Goal: Task Accomplishment & Management: Use online tool/utility

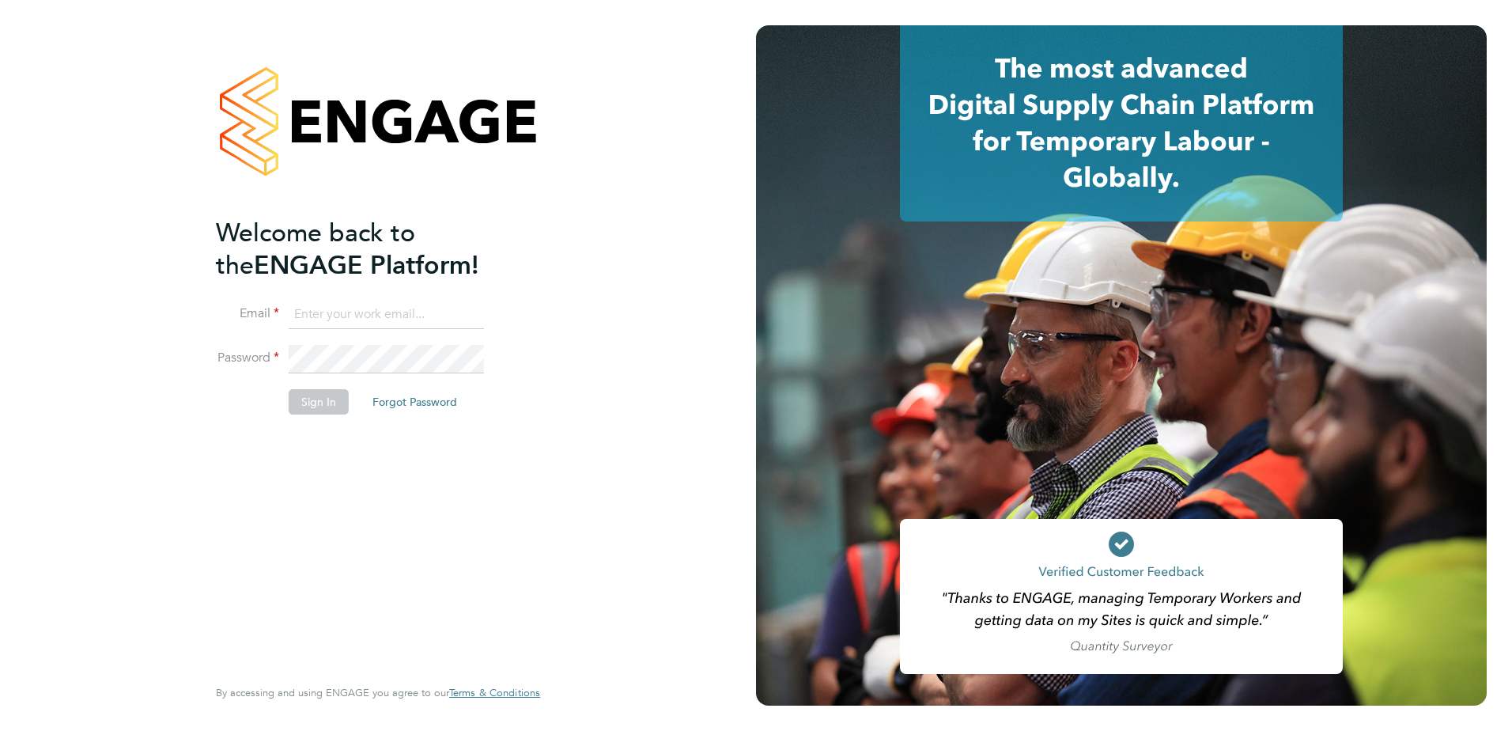
type input "kieron.ingram@cpplc.com"
click at [289, 399] on button "Sign In" at bounding box center [319, 401] width 60 height 25
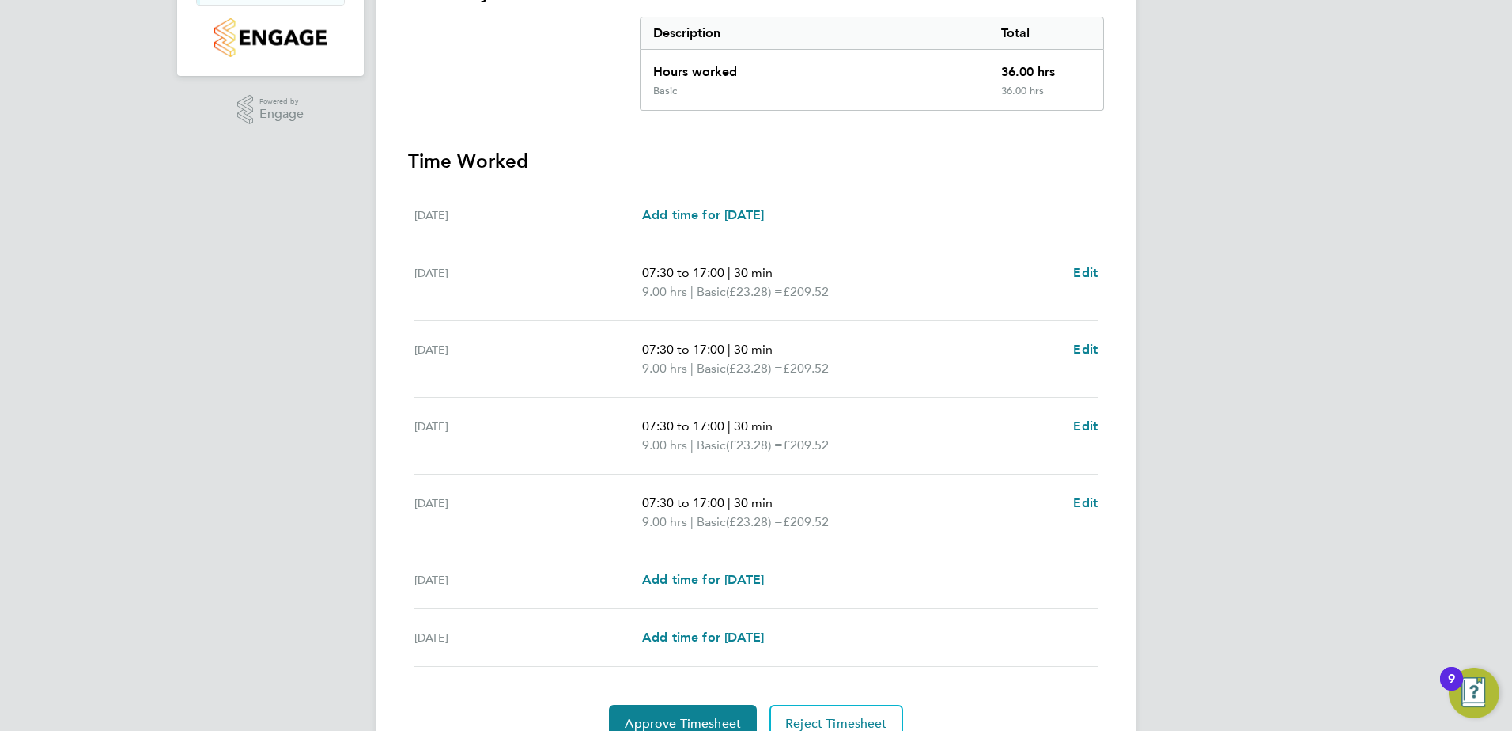
scroll to position [393, 0]
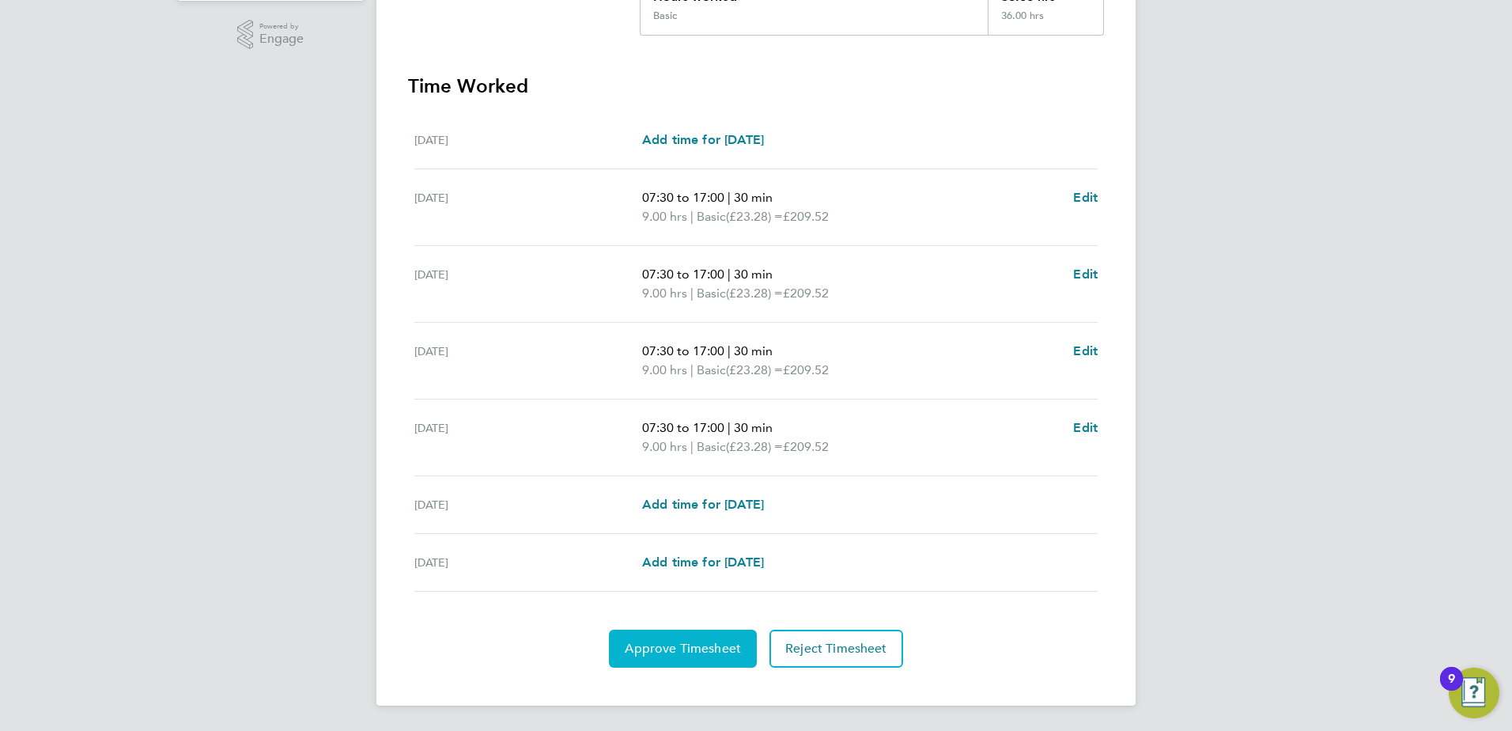
click at [717, 648] on span "Approve Timesheet" at bounding box center [683, 648] width 116 height 16
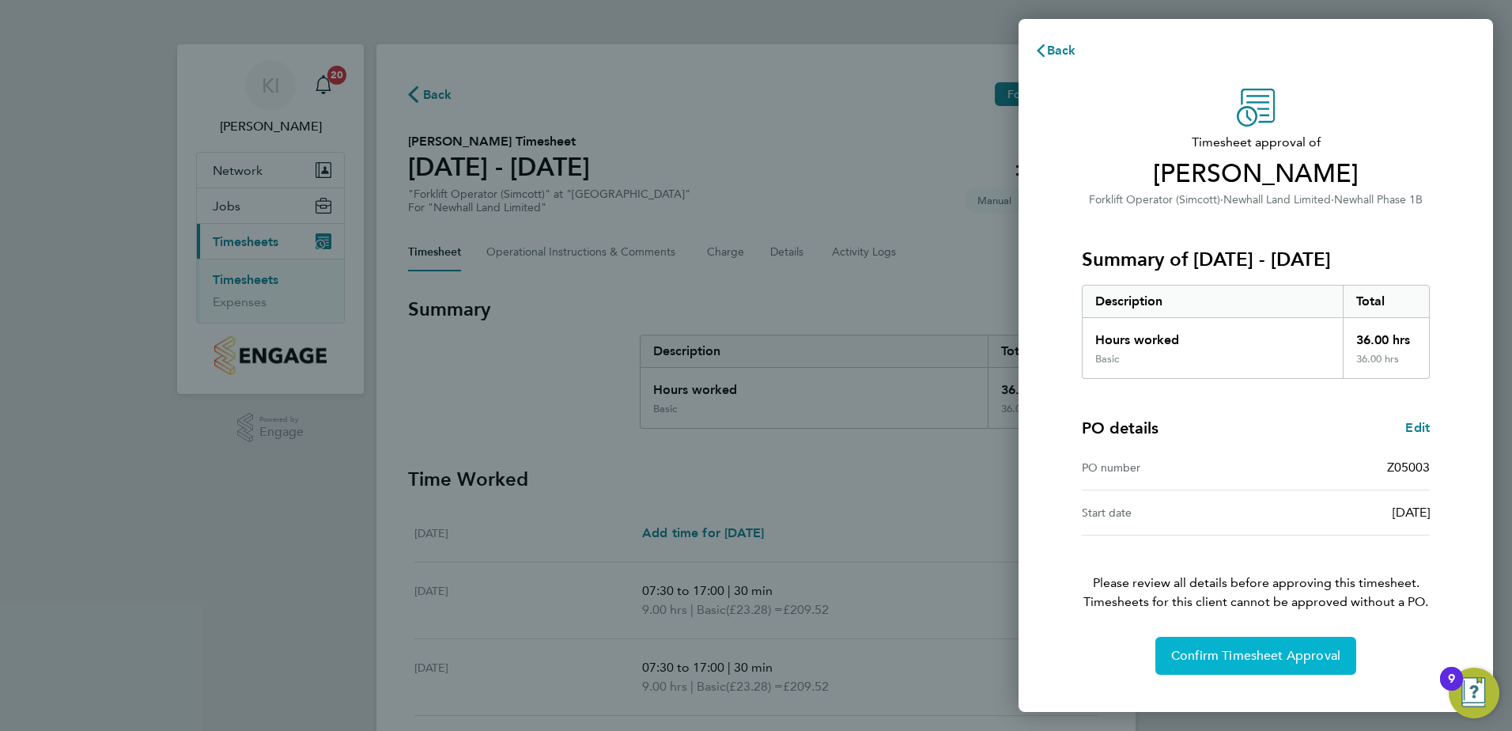
click at [1303, 660] on span "Confirm Timesheet Approval" at bounding box center [1255, 655] width 169 height 16
